Goal: Book appointment/travel/reservation

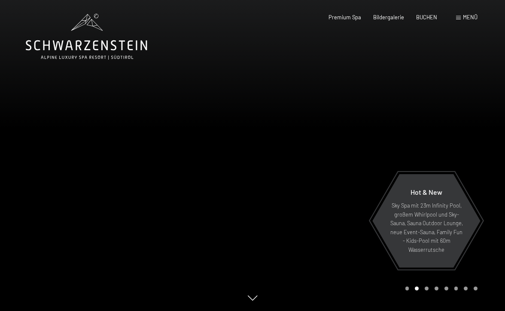
click at [459, 18] on span at bounding box center [458, 18] width 5 height 4
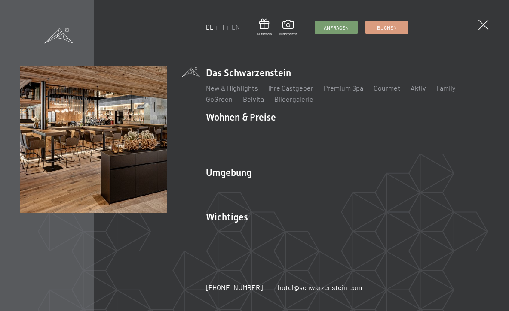
click at [223, 27] on link "IT" at bounding box center [222, 27] width 5 height 7
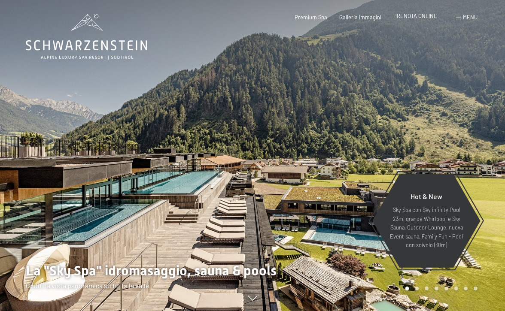
click at [417, 16] on span "PRENOTA ONLINE" at bounding box center [416, 15] width 44 height 7
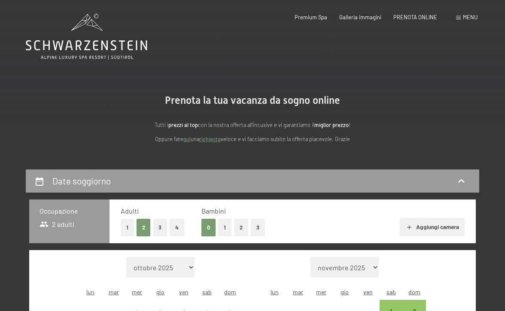
click at [468, 15] on span "Menu" at bounding box center [470, 17] width 15 height 7
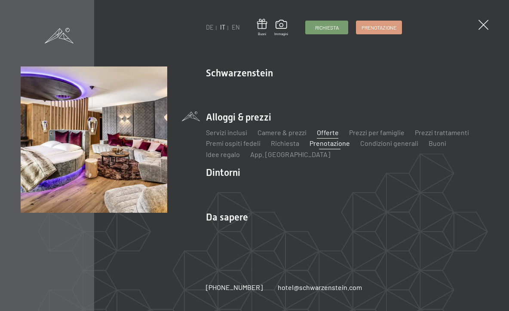
click at [327, 131] on link "Offerte" at bounding box center [328, 132] width 22 height 8
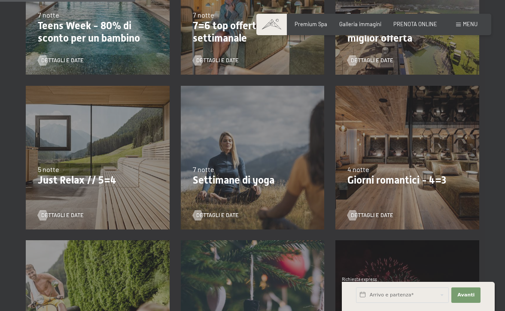
scroll to position [361, 0]
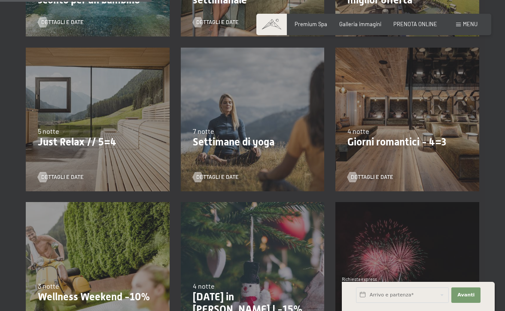
click at [408, 136] on p "Giorni romantici - 4=3" at bounding box center [408, 142] width 120 height 12
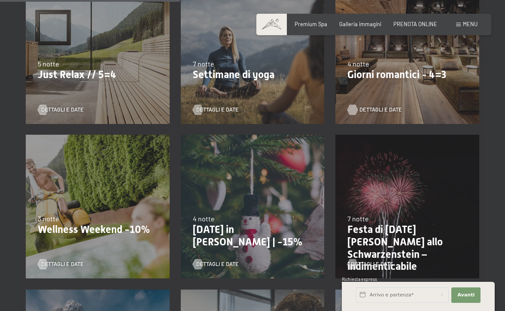
click at [369, 108] on span "Dettagli e Date" at bounding box center [381, 110] width 43 height 8
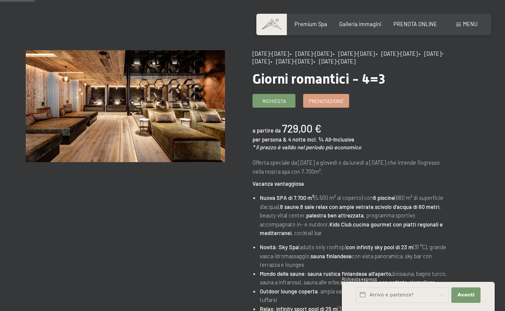
scroll to position [84, 0]
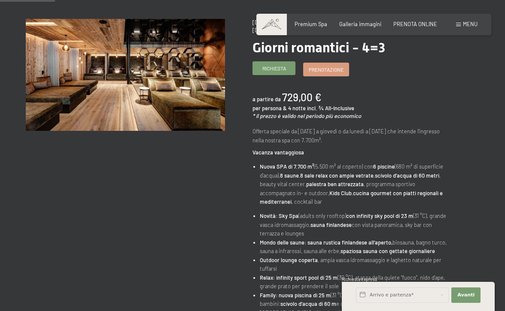
click at [274, 68] on span "Richiesta" at bounding box center [275, 68] width 24 height 7
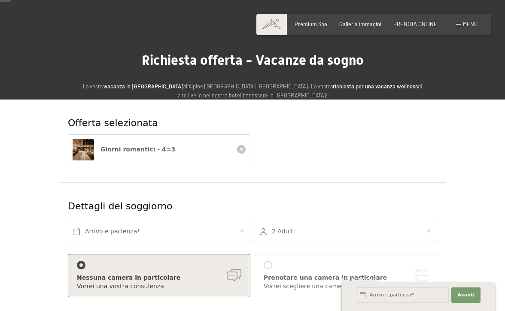
scroll to position [61, 0]
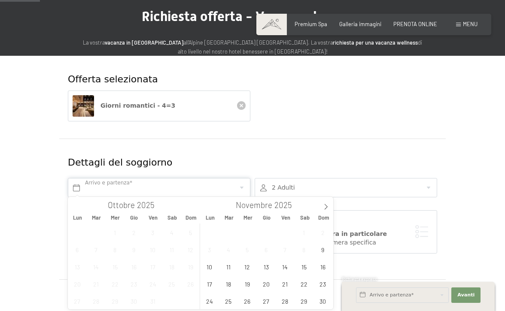
click at [94, 187] on input "text" at bounding box center [159, 187] width 183 height 19
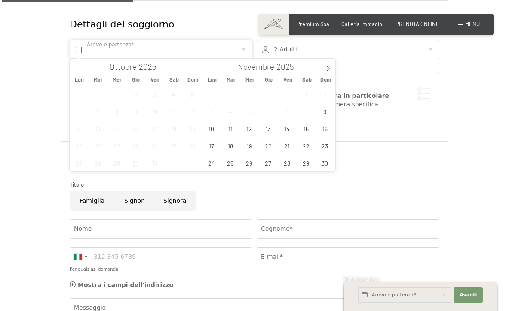
scroll to position [201, 0]
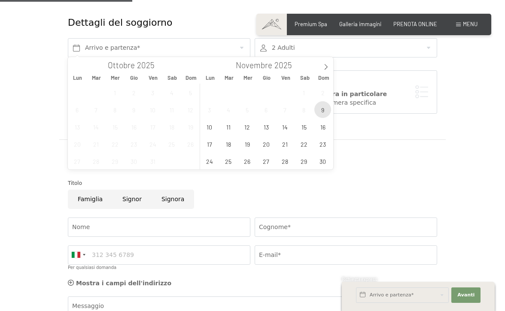
click at [327, 111] on span "9" at bounding box center [322, 109] width 17 height 17
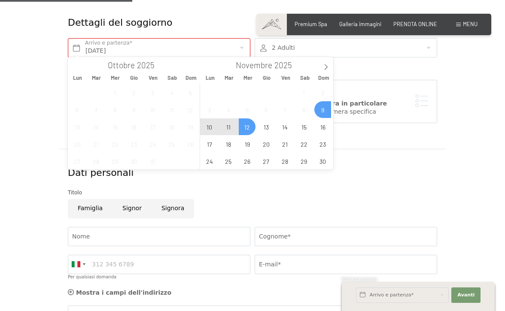
click at [247, 126] on span "12" at bounding box center [247, 127] width 17 height 17
type input "Dom. 09/11/2025 - Mer. 12/11/2025"
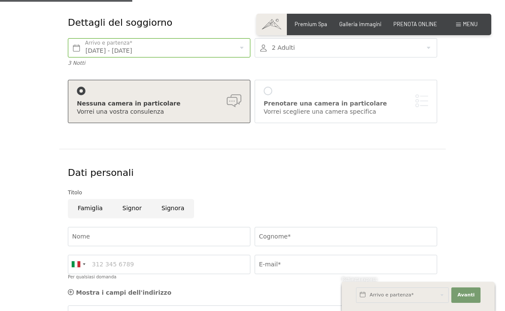
click at [268, 88] on div at bounding box center [268, 91] width 9 height 9
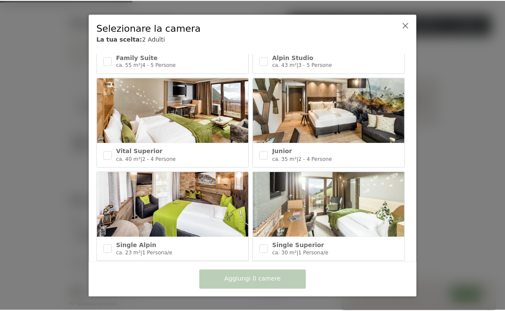
scroll to position [321, 0]
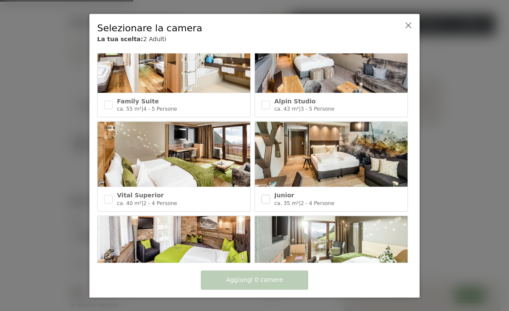
click at [266, 195] on input "checkbox" at bounding box center [265, 199] width 9 height 9
checkbox input "true"
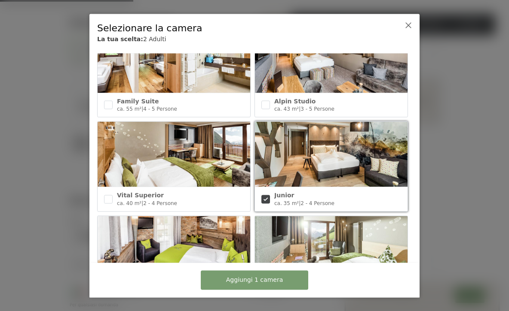
click at [248, 281] on span "Aggiungi 1 camera" at bounding box center [254, 280] width 57 height 9
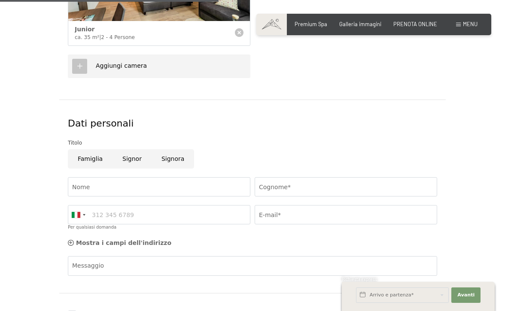
scroll to position [456, 0]
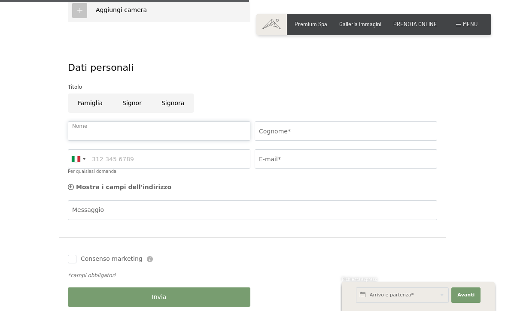
type input "Luca"
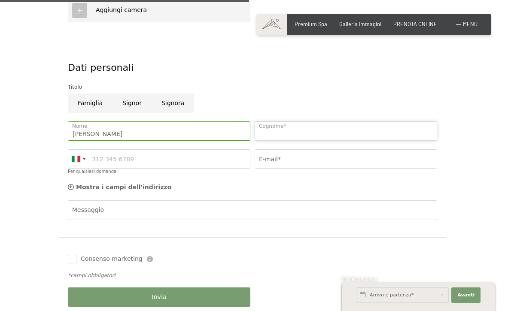
type input "Parlati"
type input "3297058929"
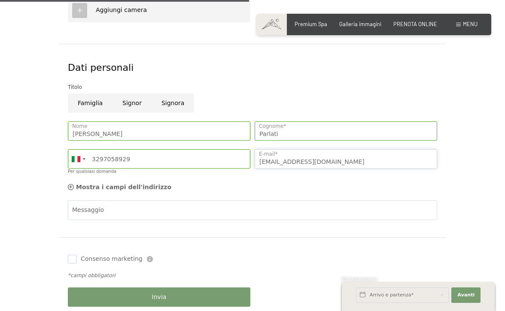
type input "lukkaparla@gmail.com"
click at [70, 258] on input "Consenso marketing" at bounding box center [72, 259] width 9 height 9
checkbox input "true"
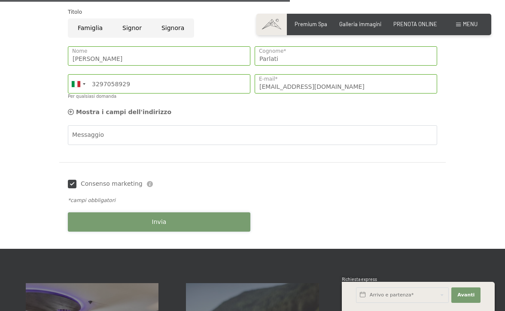
click at [154, 218] on span "Invia" at bounding box center [159, 222] width 15 height 9
